Goal: Check status: Check status

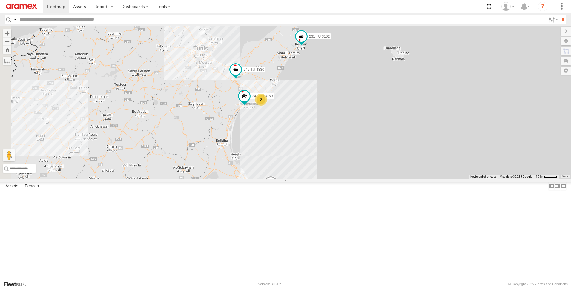
drag, startPoint x: 348, startPoint y: 136, endPoint x: 416, endPoint y: 154, distance: 70.3
click at [416, 154] on div "241 TU 2027 245 TU 4330 241 TU 8769 247 TU 7028 231 TU 3162 2" at bounding box center [285, 102] width 571 height 153
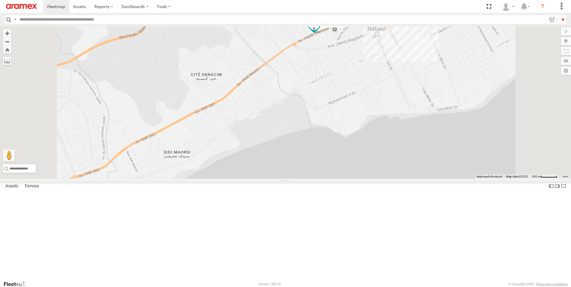
drag, startPoint x: 446, startPoint y: 92, endPoint x: 420, endPoint y: 130, distance: 45.5
click at [420, 130] on div "245 TU 4329 246 TU 8283" at bounding box center [285, 102] width 571 height 153
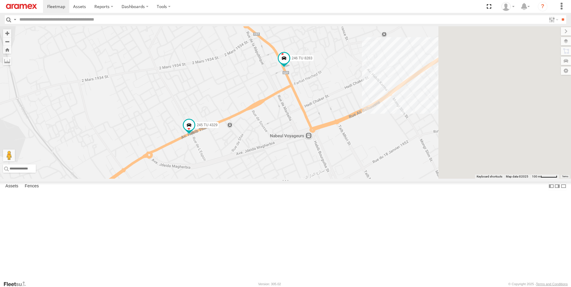
drag, startPoint x: 370, startPoint y: 113, endPoint x: 303, endPoint y: 127, distance: 67.9
click at [303, 127] on div "245 TU 4329 246 TU 8283" at bounding box center [285, 102] width 571 height 153
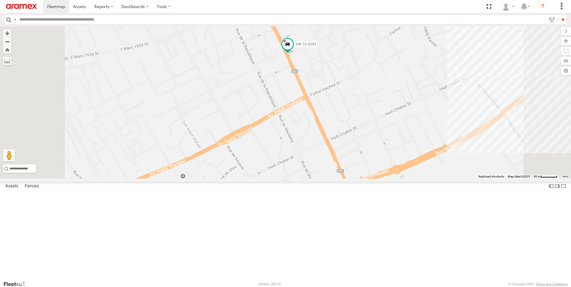
click at [288, 99] on div "245 TU 4329 246 TU 8283" at bounding box center [285, 102] width 571 height 153
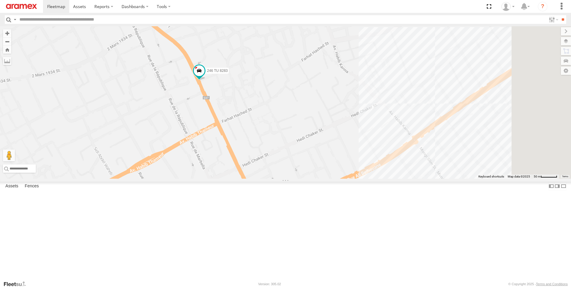
drag, startPoint x: 376, startPoint y: 130, endPoint x: 277, endPoint y: 153, distance: 102.4
click at [277, 153] on div "245 TU 4329 246 TU 8283" at bounding box center [285, 102] width 571 height 153
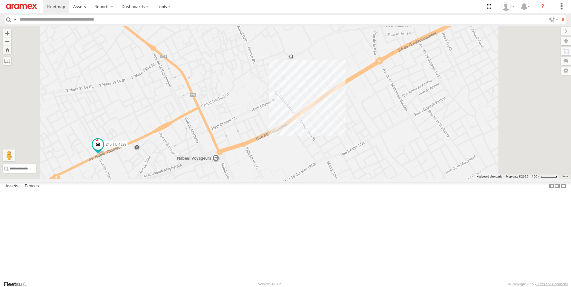
drag, startPoint x: 274, startPoint y: 74, endPoint x: 258, endPoint y: 97, distance: 27.8
click at [260, 96] on div "245 TU 4329 246 TU 8283" at bounding box center [285, 102] width 571 height 153
